Goal: Information Seeking & Learning: Learn about a topic

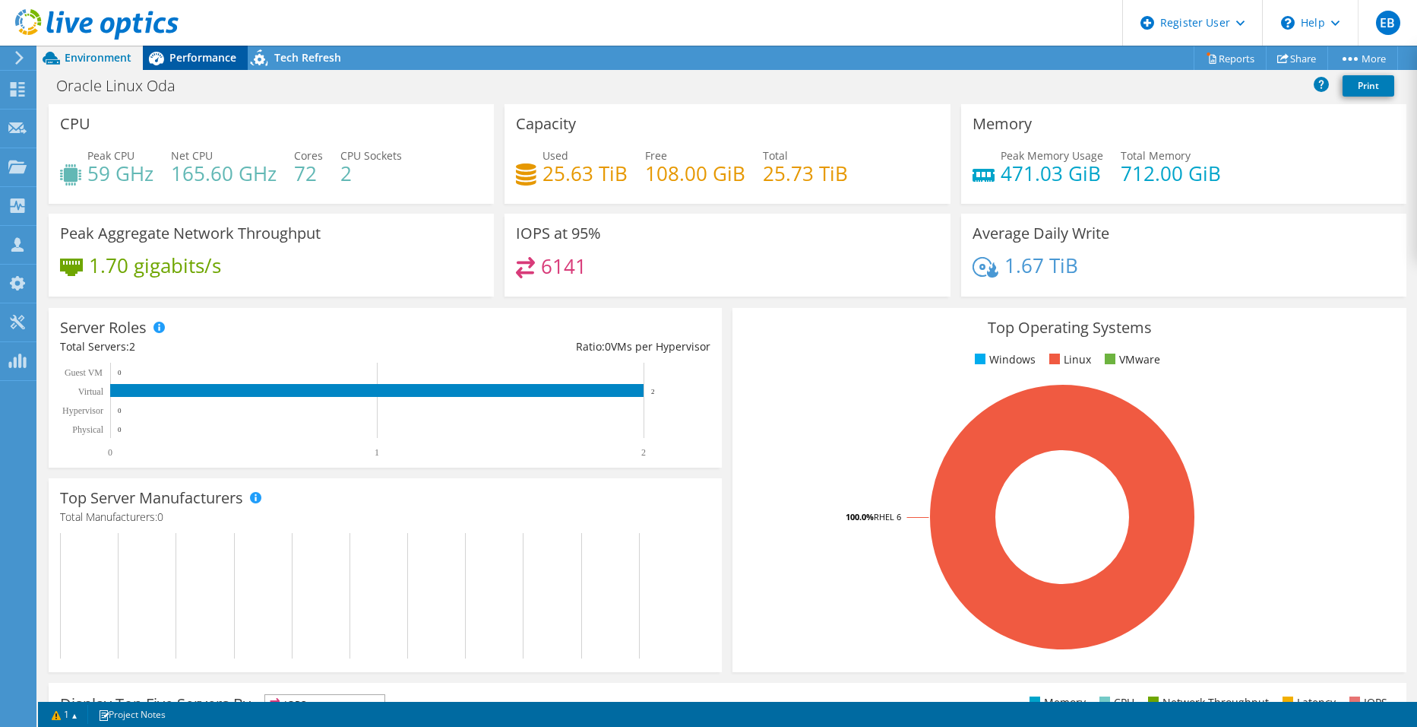
click at [190, 57] on span "Performance" at bounding box center [202, 57] width 67 height 14
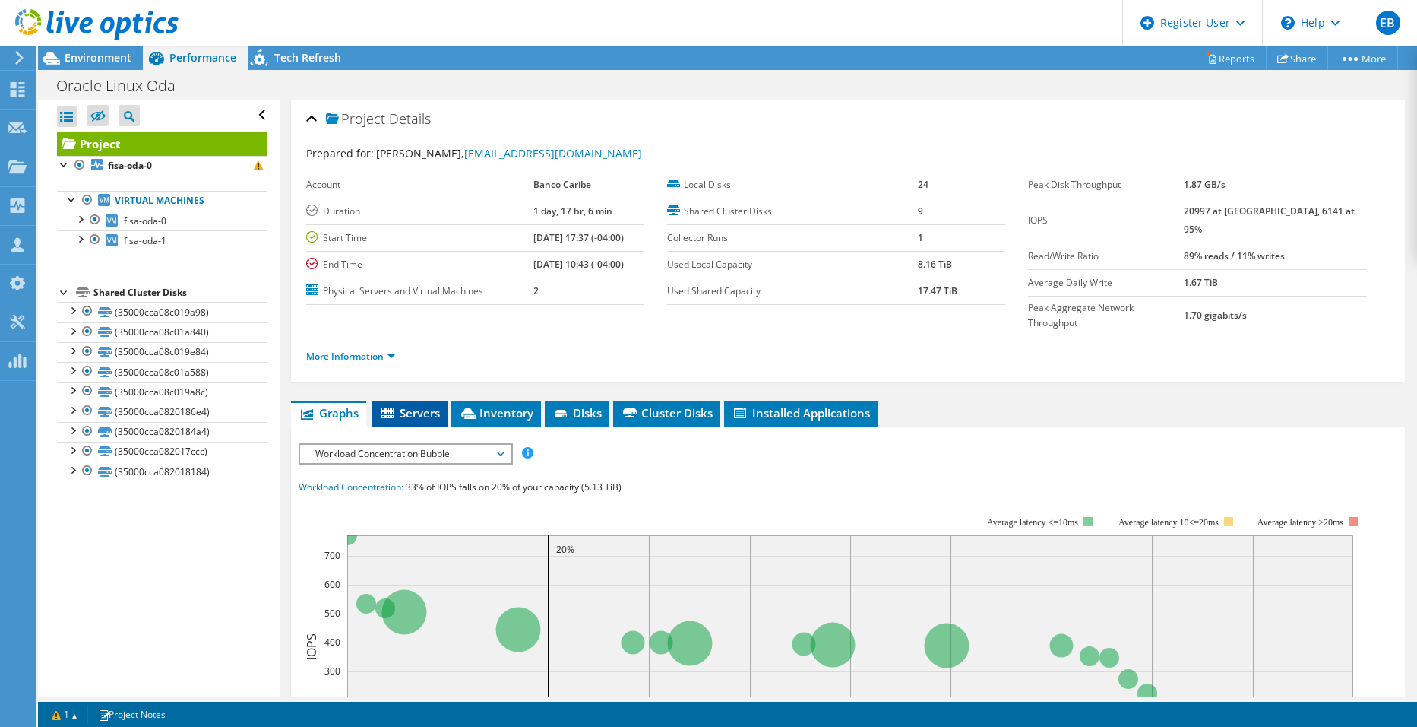
click at [404, 405] on span "Servers" at bounding box center [409, 412] width 61 height 15
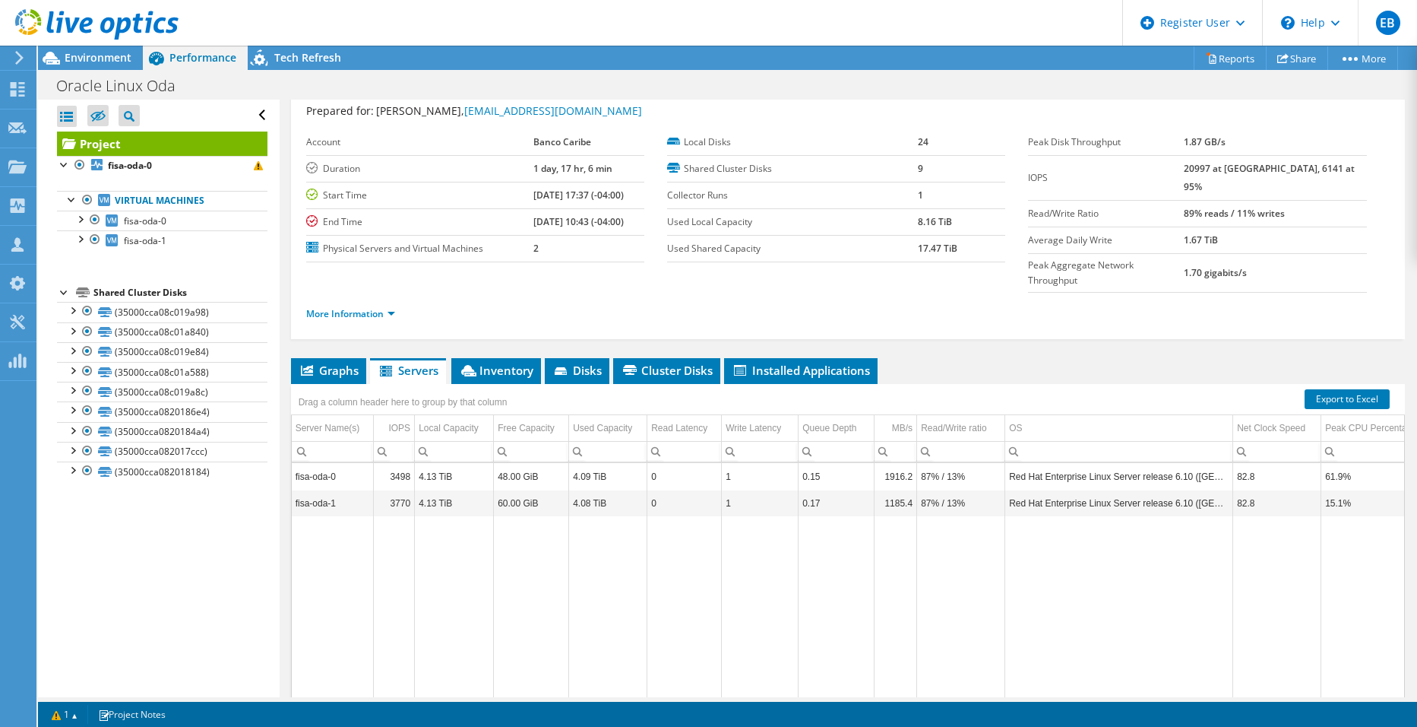
scroll to position [80, 0]
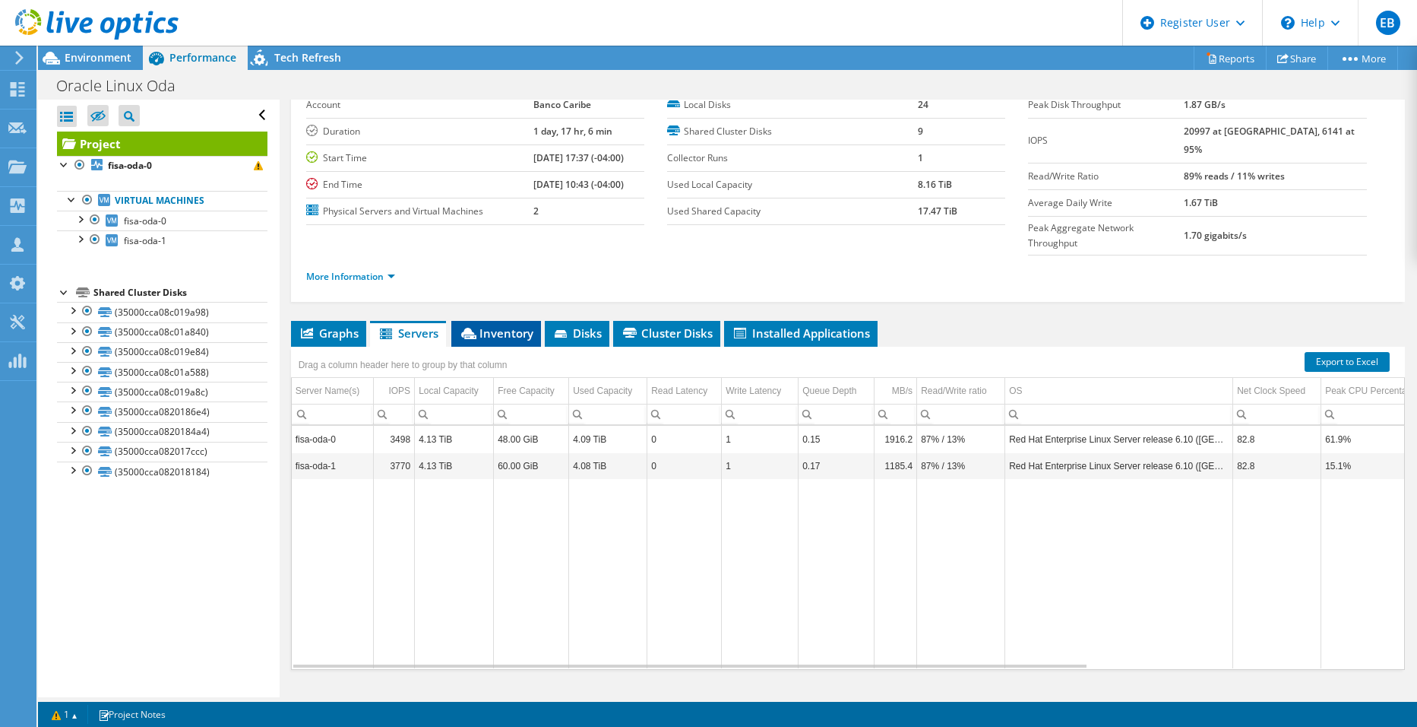
click at [513, 325] on span "Inventory" at bounding box center [496, 332] width 74 height 15
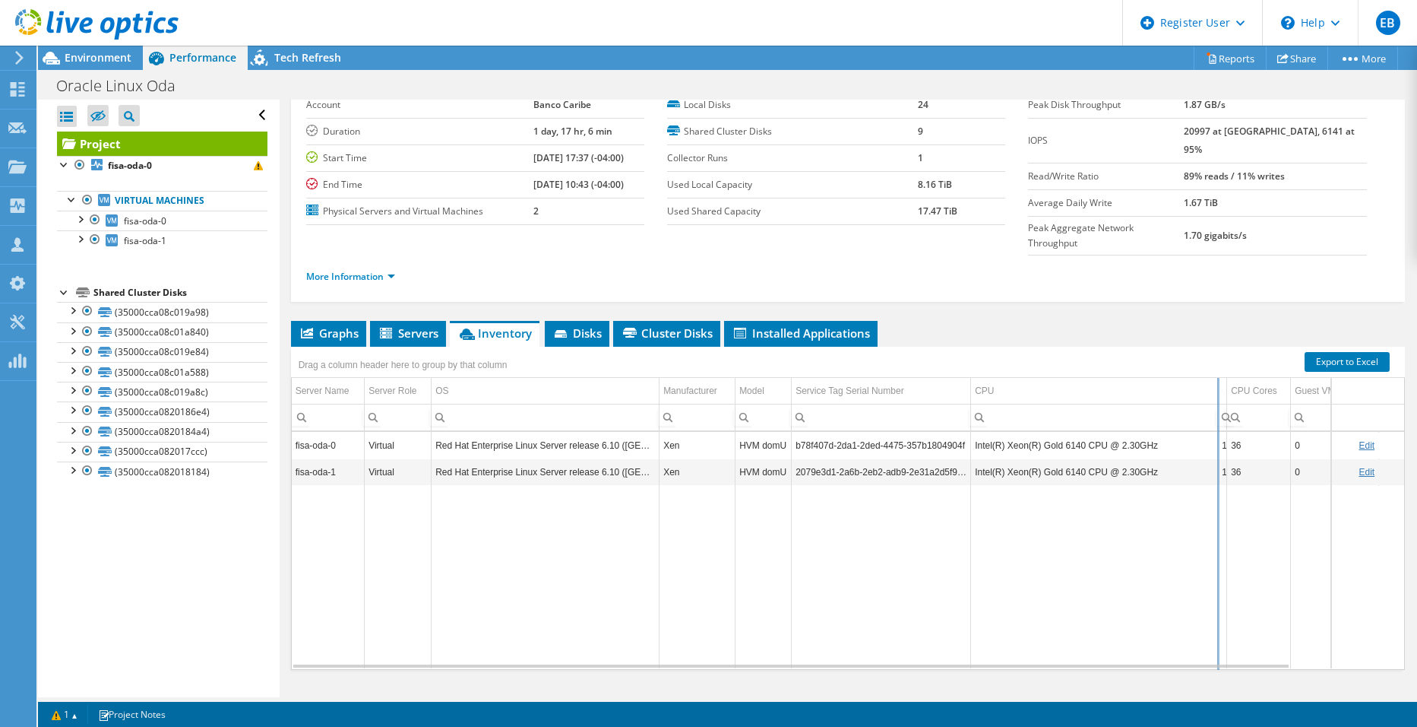
drag, startPoint x: 1152, startPoint y: 353, endPoint x: 1216, endPoint y: 356, distance: 63.9
click at [1216, 356] on div "Drag a column header here to group by that column Server Name Server Role OS Ma…" at bounding box center [848, 508] width 1114 height 323
click at [1187, 490] on td "Data grid" at bounding box center [1094, 576] width 247 height 183
click at [1216, 432] on td "Intel(R) Xeon(R) Gold 6140 CPU @ 2.30GHz" at bounding box center [1094, 445] width 247 height 27
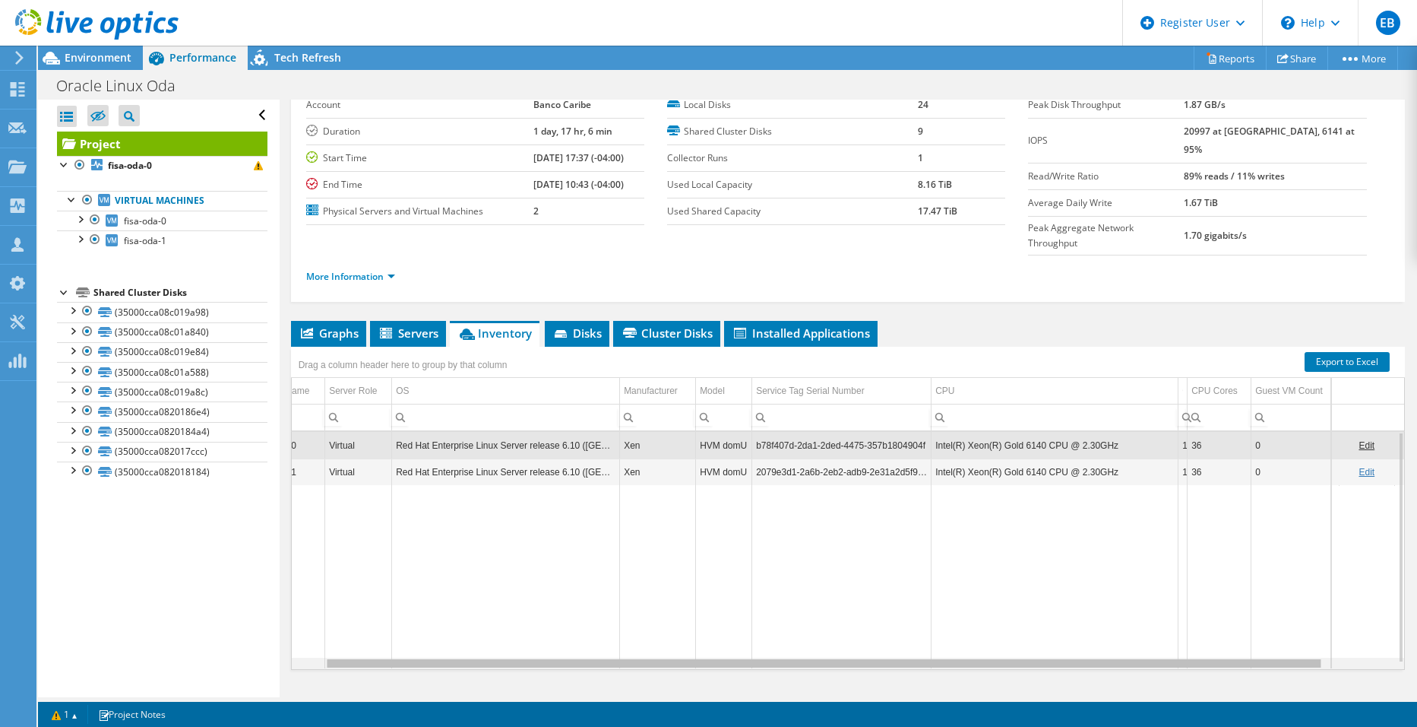
scroll to position [0, 90]
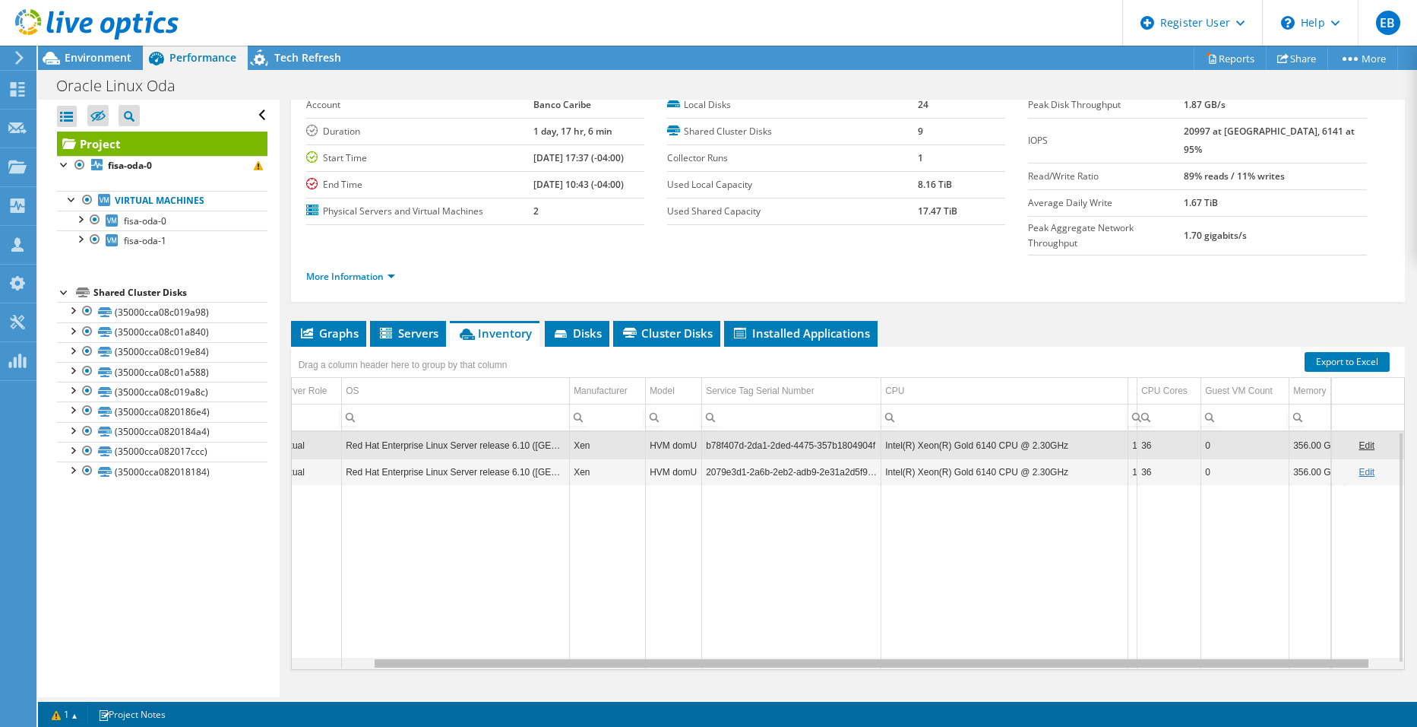
drag, startPoint x: 1218, startPoint y: 632, endPoint x: 1308, endPoint y: 633, distance: 90.5
click at [1308, 633] on body "EB Dell User Enlil [PERSON_NAME] [EMAIL_ADDRESS][PERSON_NAME][DOMAIN_NAME] Dell…" at bounding box center [708, 363] width 1417 height 727
click at [1100, 458] on td "Intel(R) Xeon(R) Gold 6140 CPU @ 2.30GHz" at bounding box center [1005, 471] width 247 height 27
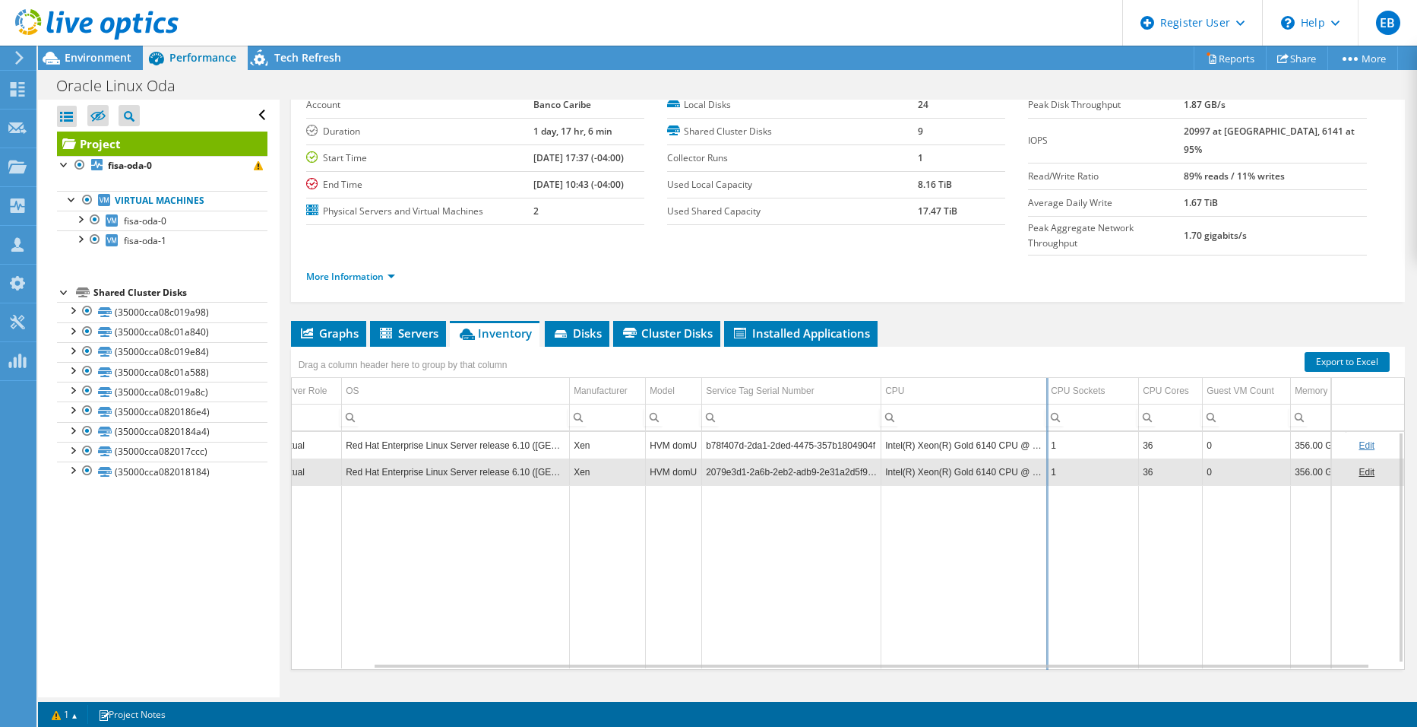
drag, startPoint x: 1128, startPoint y: 365, endPoint x: 1046, endPoint y: 375, distance: 82.7
click at [1046, 375] on div "Drag a column header here to group by that column Server Name Server Role OS Ma…" at bounding box center [848, 508] width 1114 height 323
drag, startPoint x: 1047, startPoint y: 364, endPoint x: 1109, endPoint y: 362, distance: 62.4
click at [1109, 362] on div "Drag a column header here to group by that column Server Name Server Role OS Ma…" at bounding box center [848, 508] width 1114 height 323
drag, startPoint x: 1062, startPoint y: 414, endPoint x: 876, endPoint y: 416, distance: 186.2
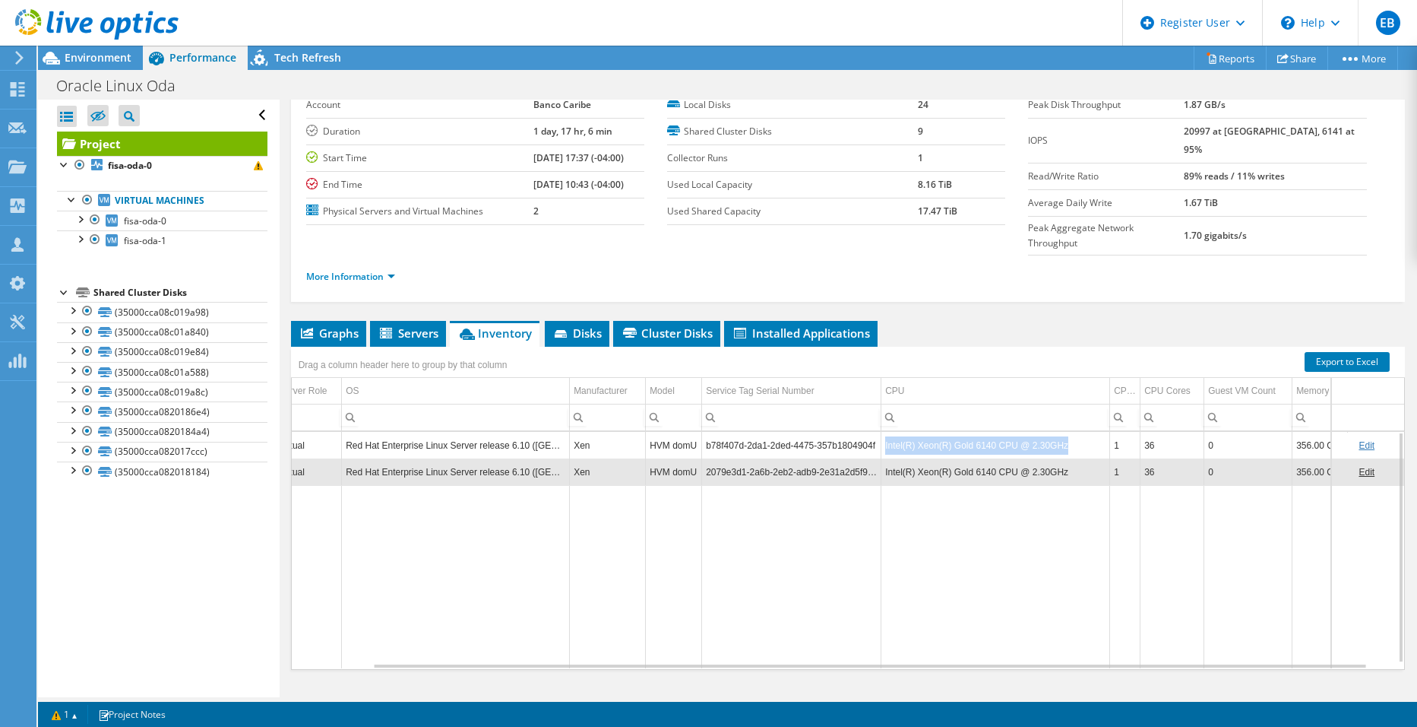
click at [876, 432] on tr "fisa-oda-0 Virtual Red Hat Enterprise Linux Server release 6.10 ([PERSON_NAME])…" at bounding box center [811, 445] width 1219 height 27
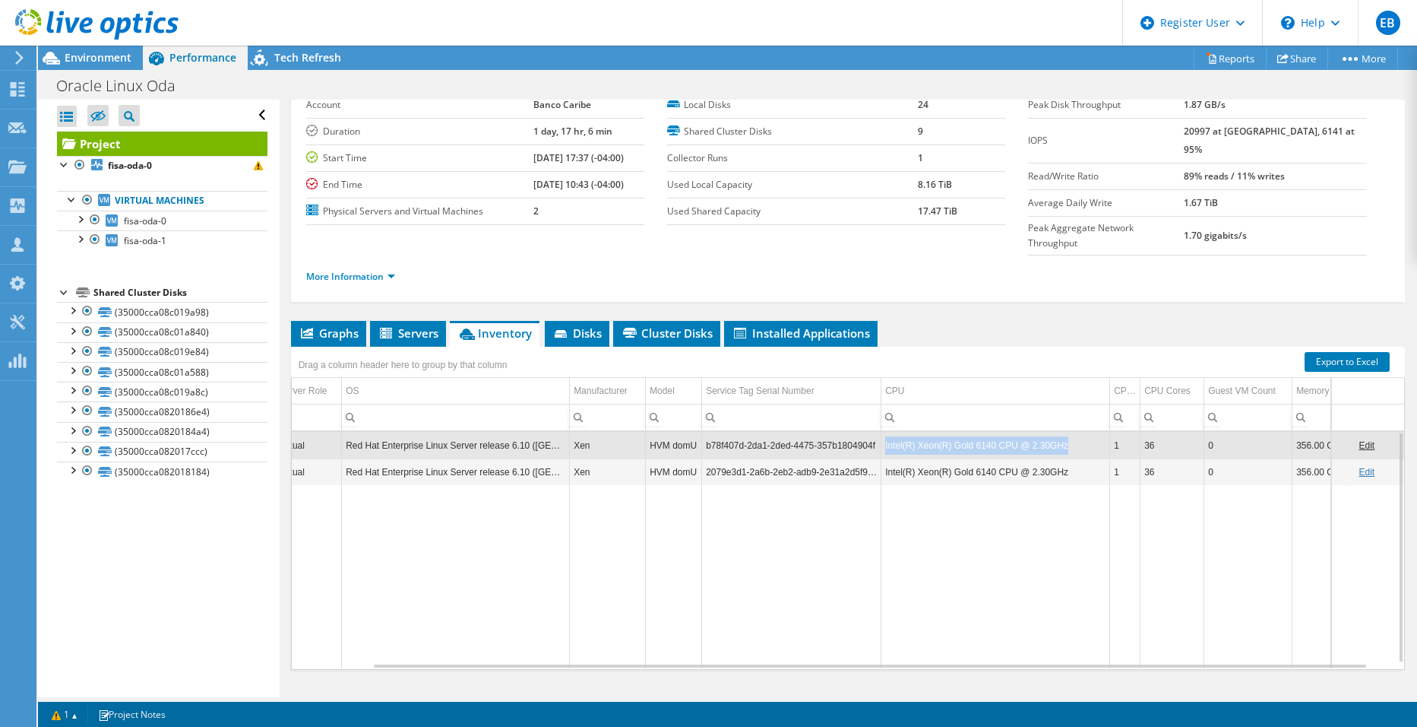
copy tr "Intel(R) Xeon(R) Gold 6140 CPU @ 2.30GHz"
